Goal: Find specific page/section: Find specific page/section

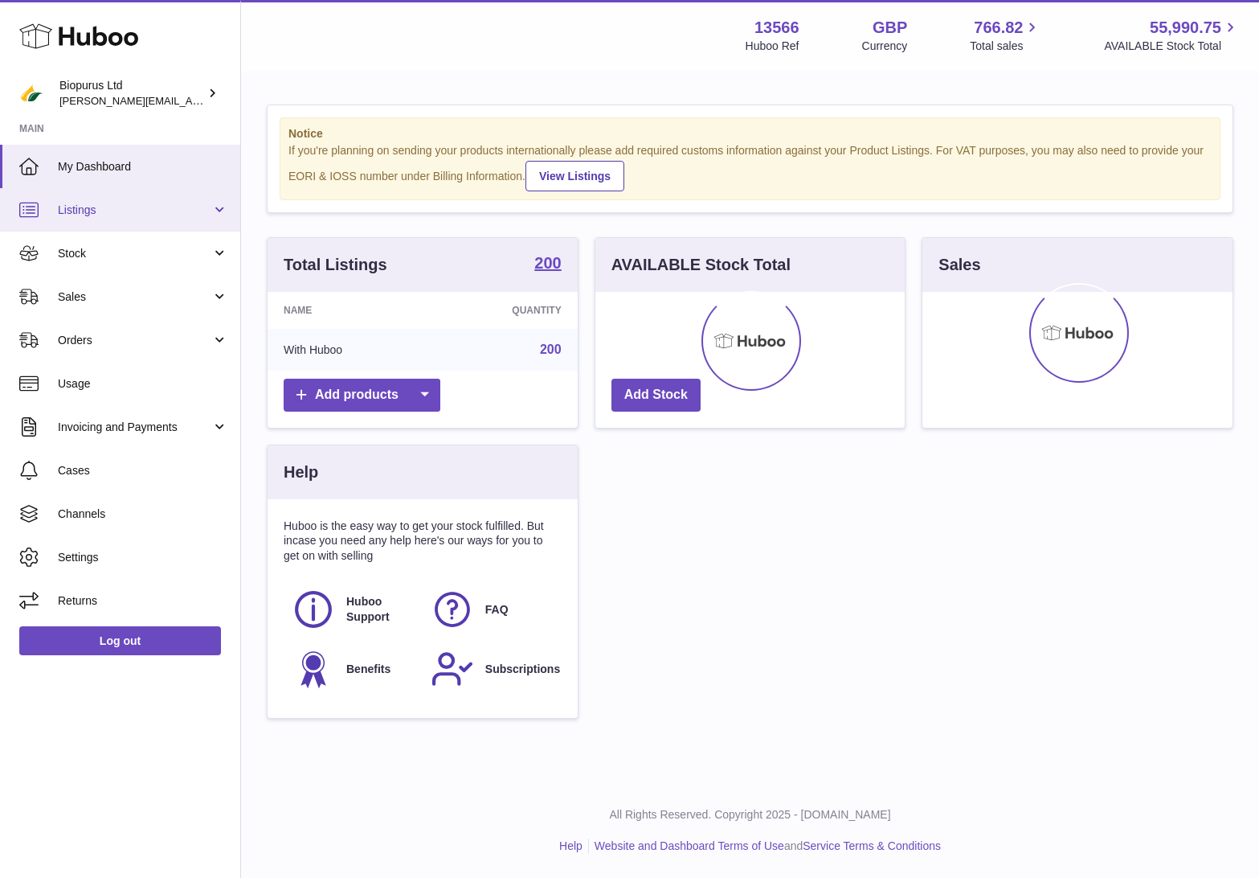
click at [183, 205] on span "Listings" at bounding box center [135, 210] width 154 height 15
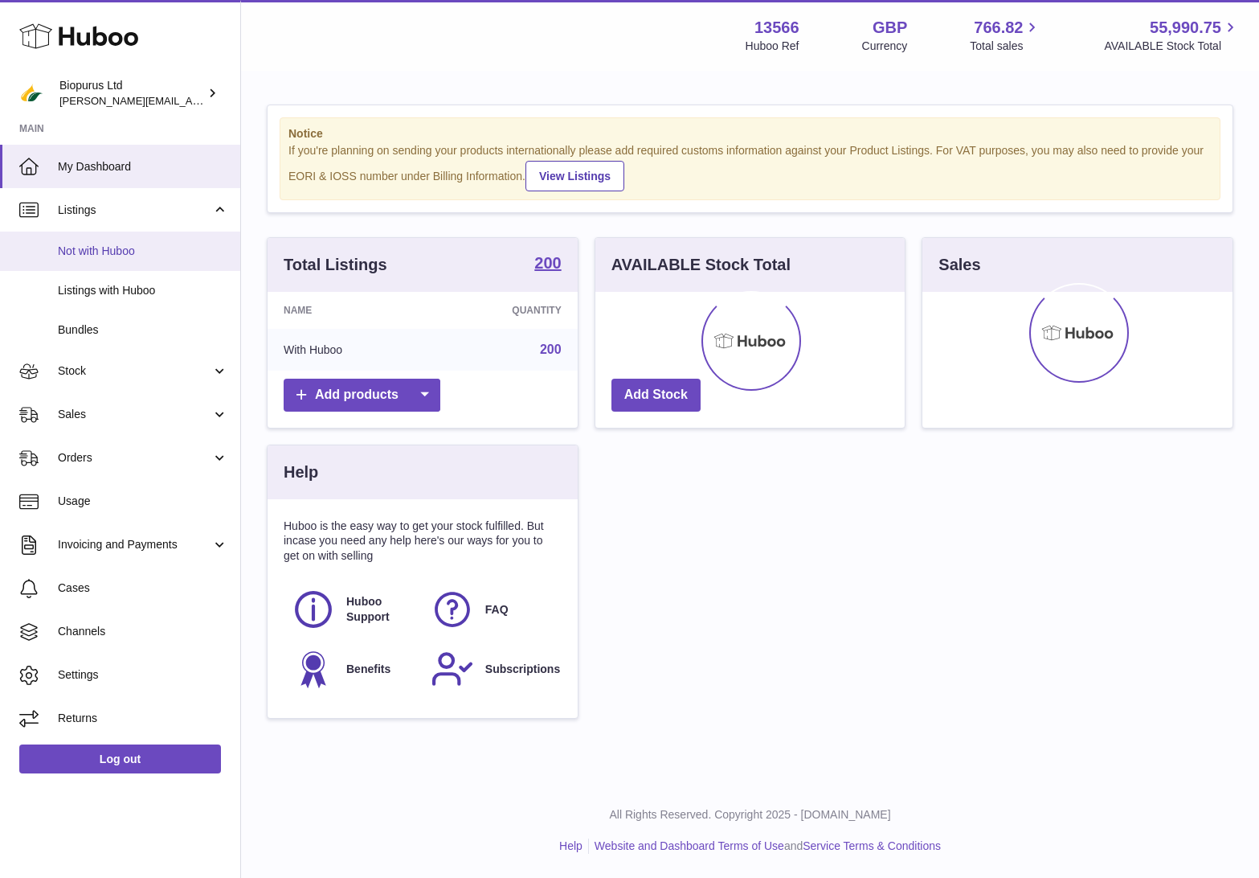
click at [139, 244] on span "Not with Huboo" at bounding box center [143, 251] width 170 height 15
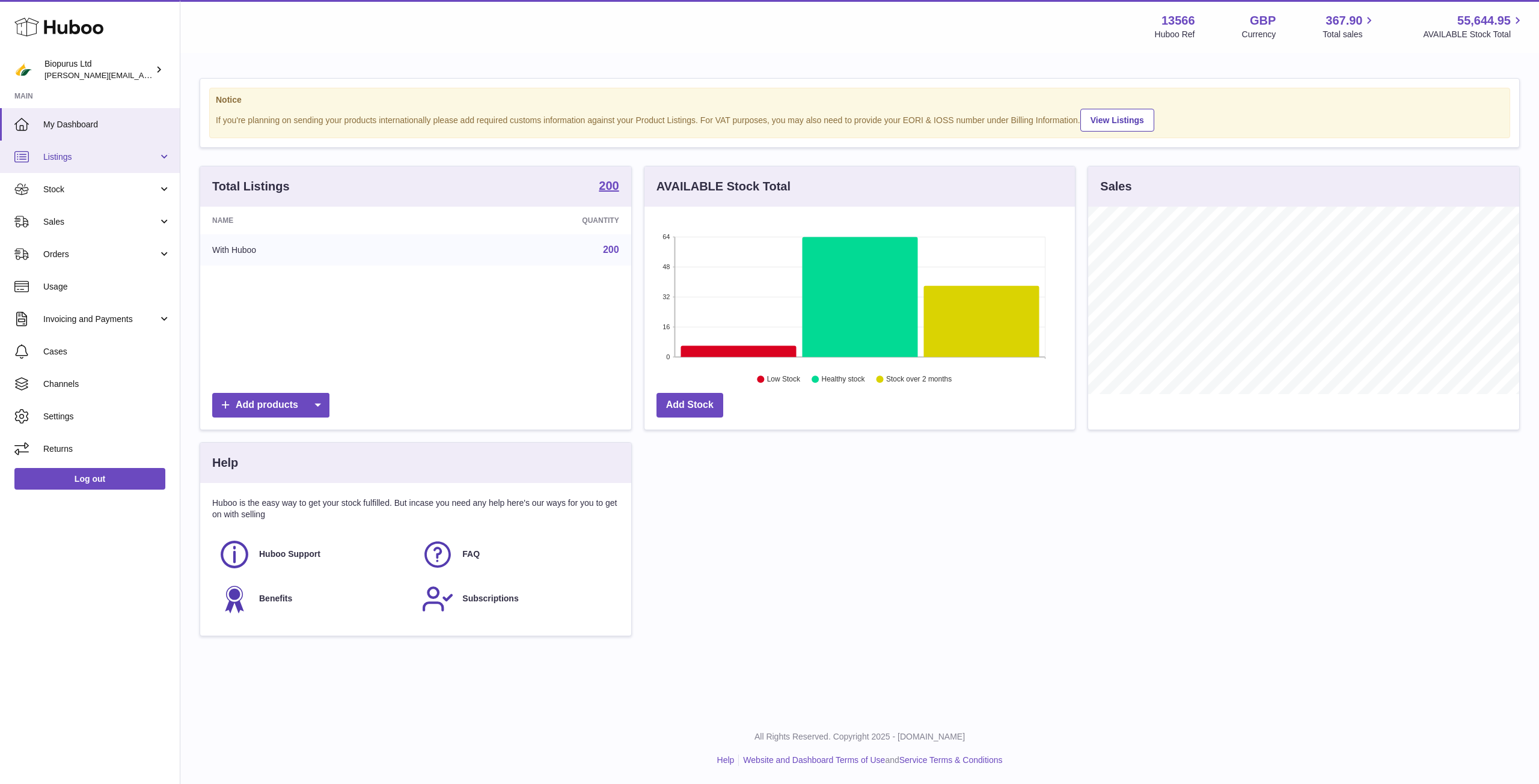
scroll to position [188, 430]
click at [99, 158] on span "Listings" at bounding box center [101, 157] width 115 height 11
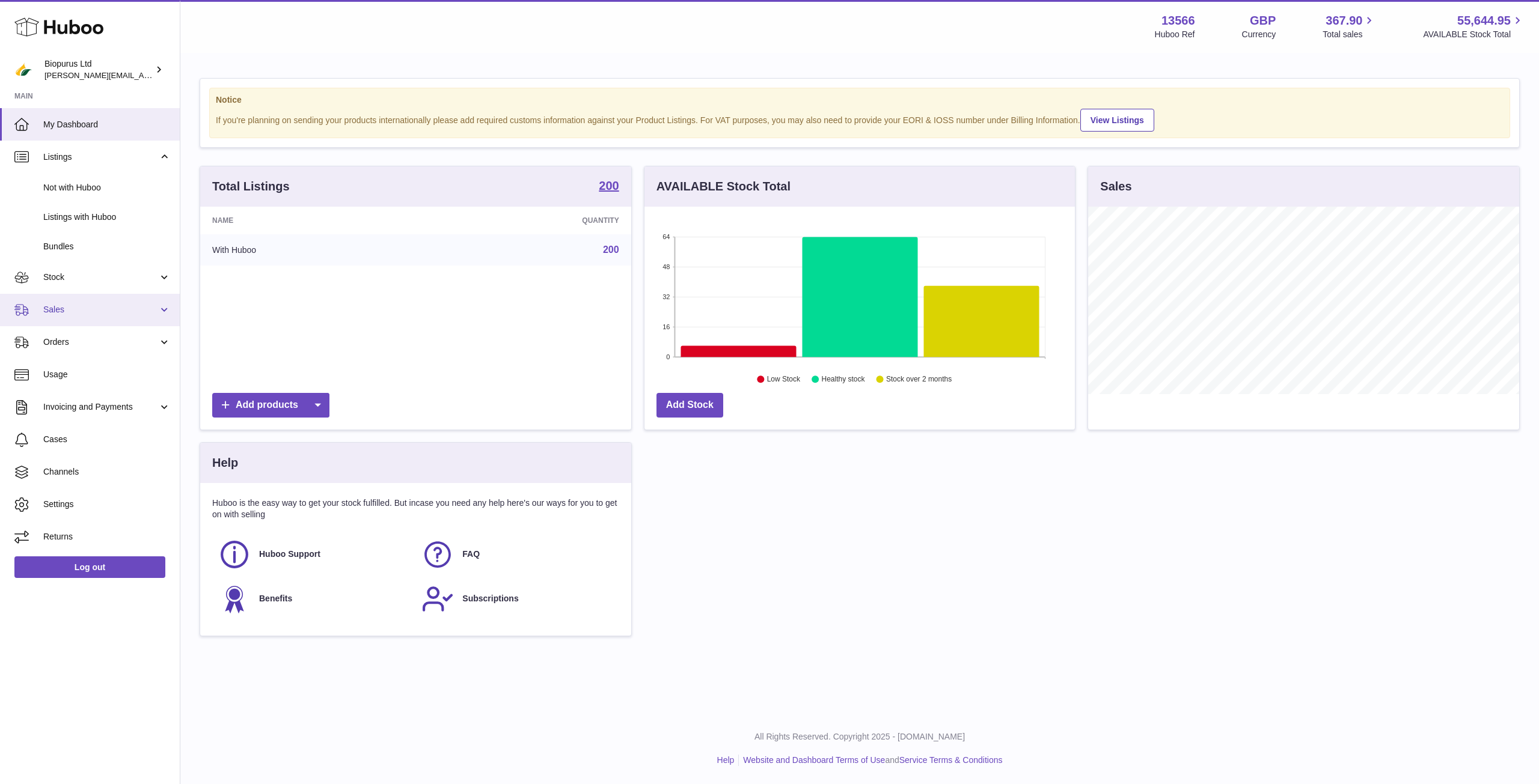
click at [102, 311] on span "Sales" at bounding box center [101, 309] width 115 height 11
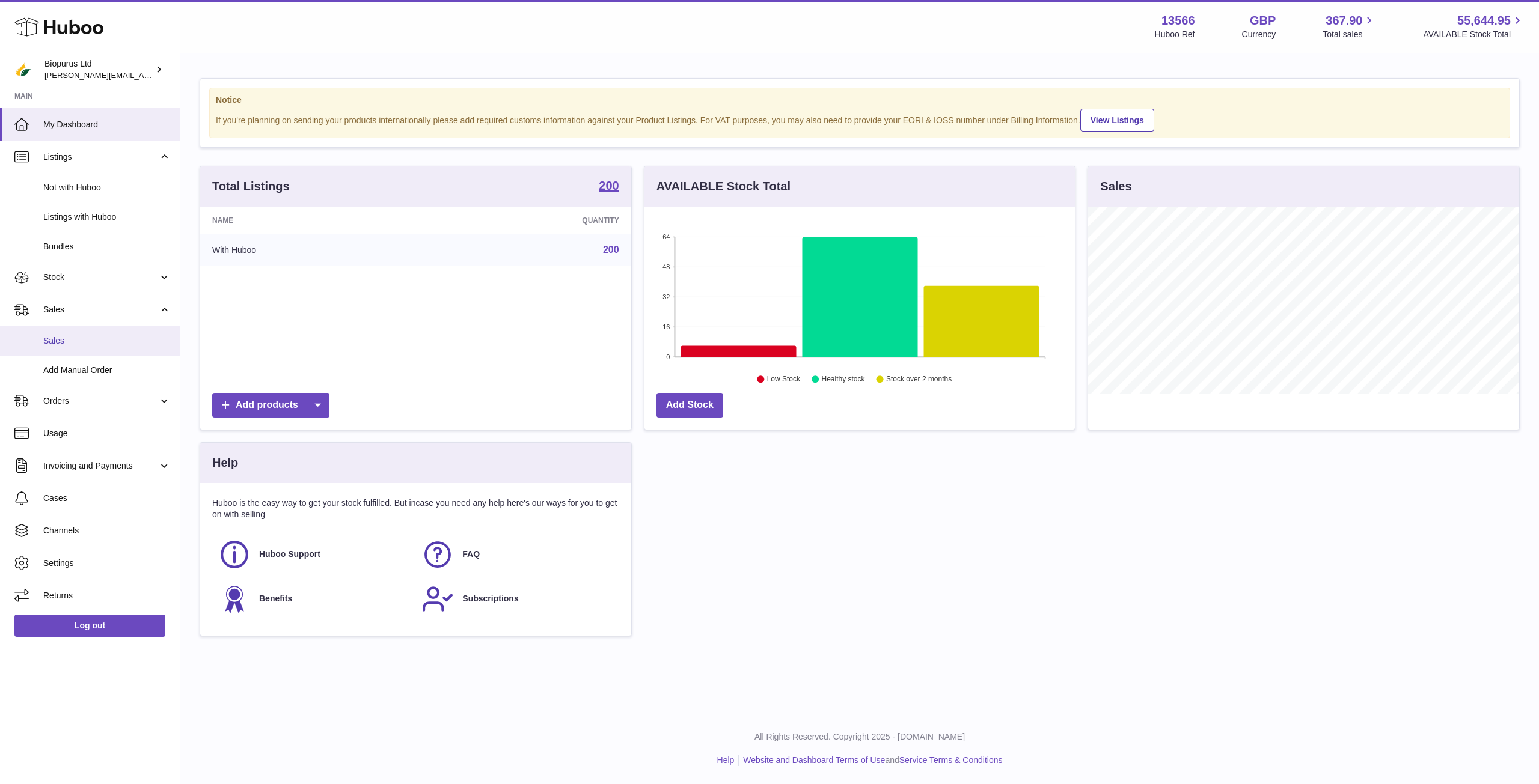
click at [87, 345] on span "Sales" at bounding box center [107, 340] width 127 height 11
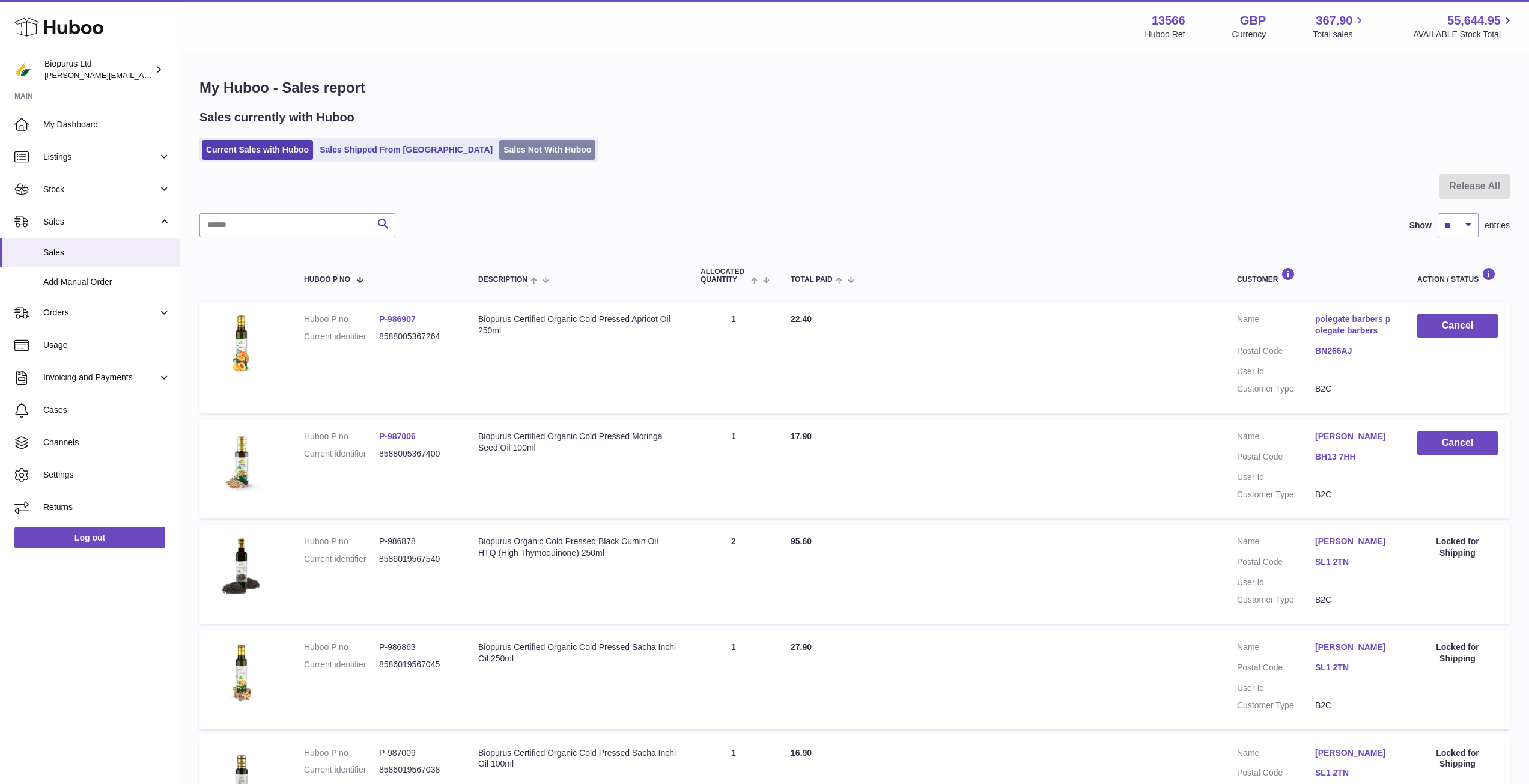
click at [499, 148] on link "Sales Not With Huboo" at bounding box center [547, 149] width 96 height 20
